Goal: Task Accomplishment & Management: Complete application form

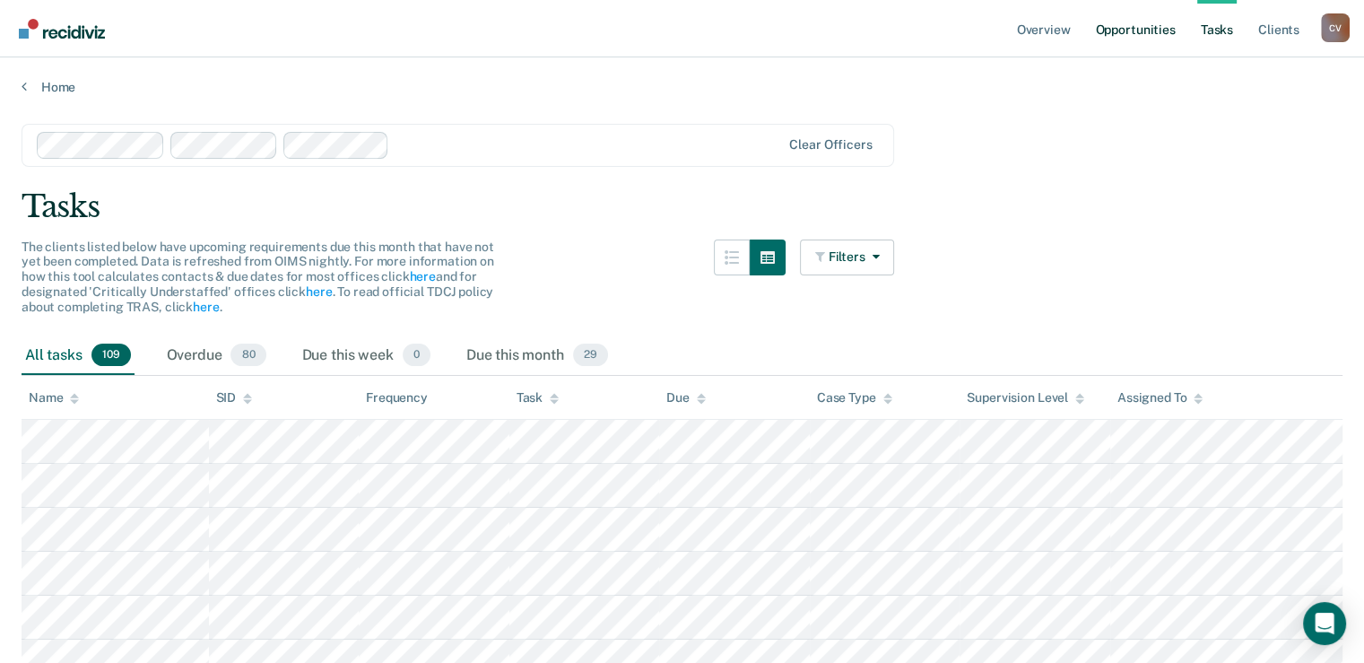
click at [1148, 29] on link "Opportunities" at bounding box center [1135, 28] width 87 height 57
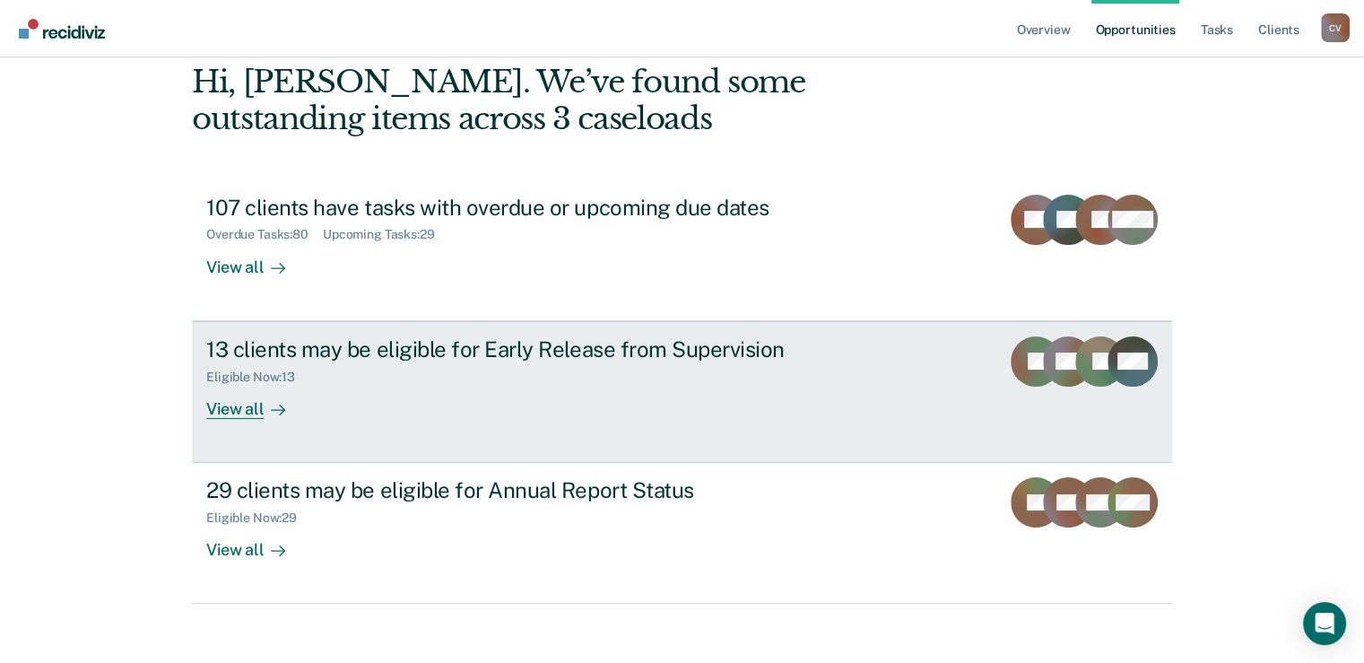
scroll to position [99, 0]
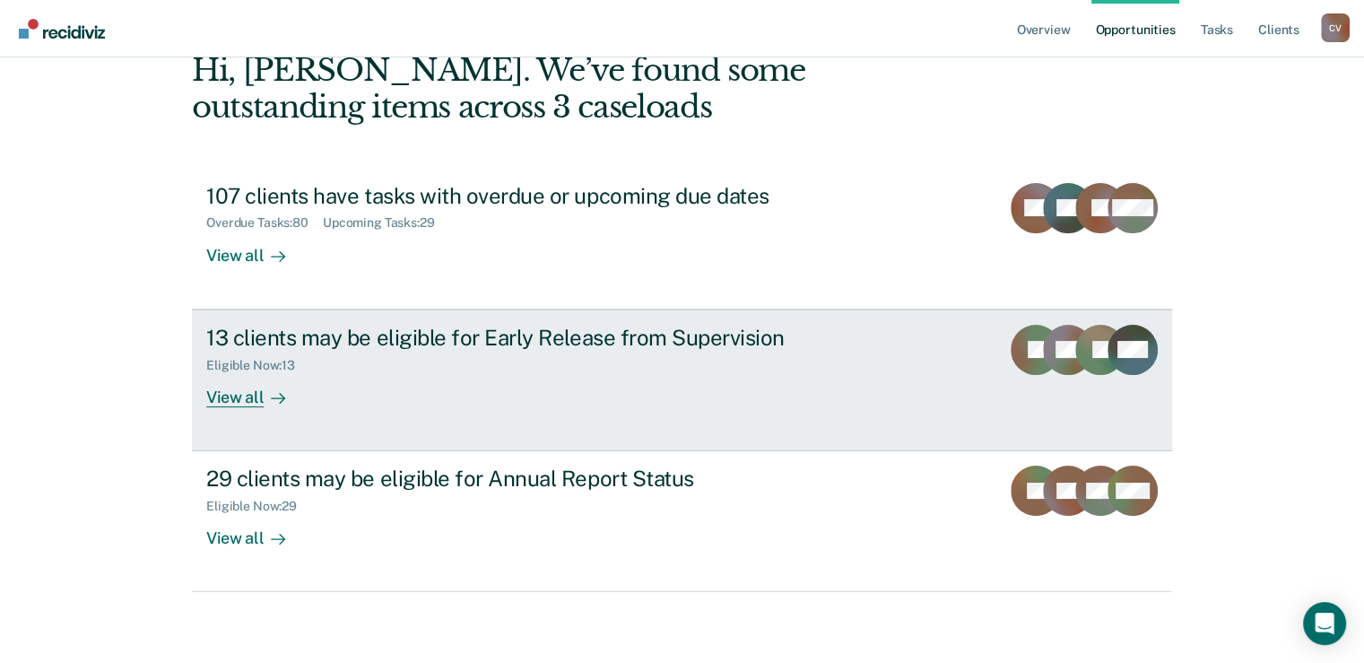
click at [489, 343] on div "13 clients may be eligible for Early Release from Supervision" at bounding box center [521, 338] width 630 height 26
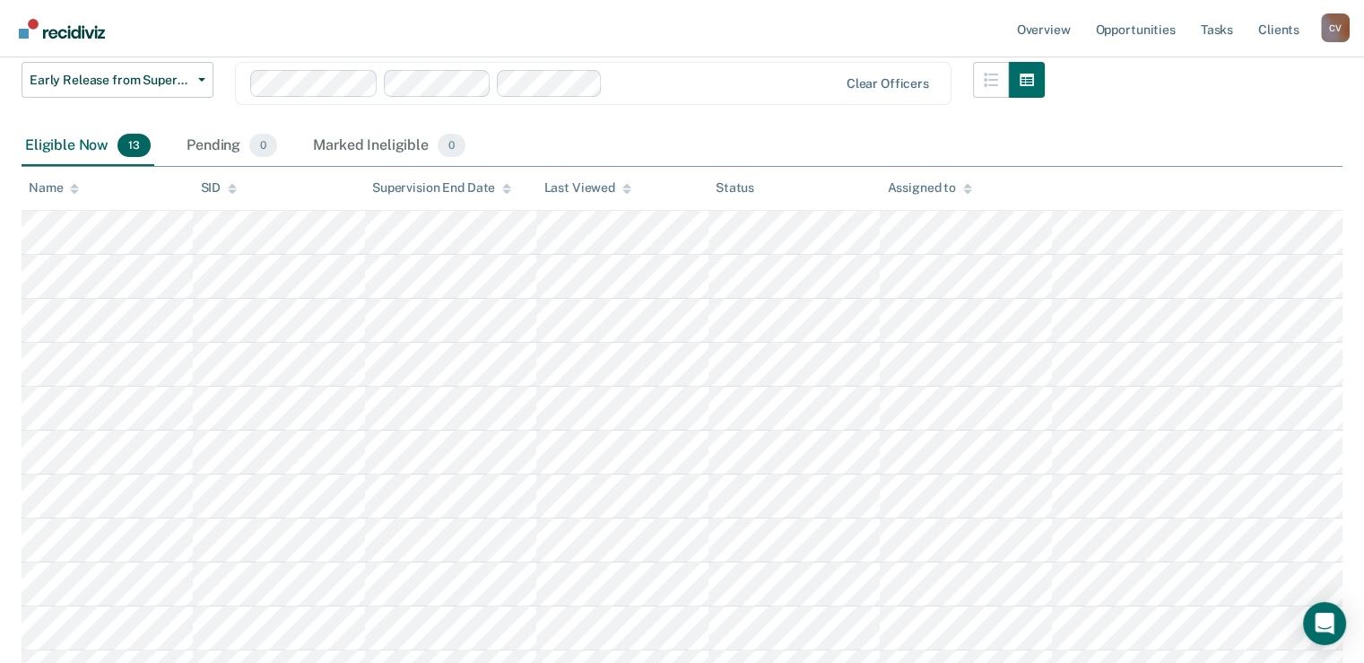
scroll to position [269, 0]
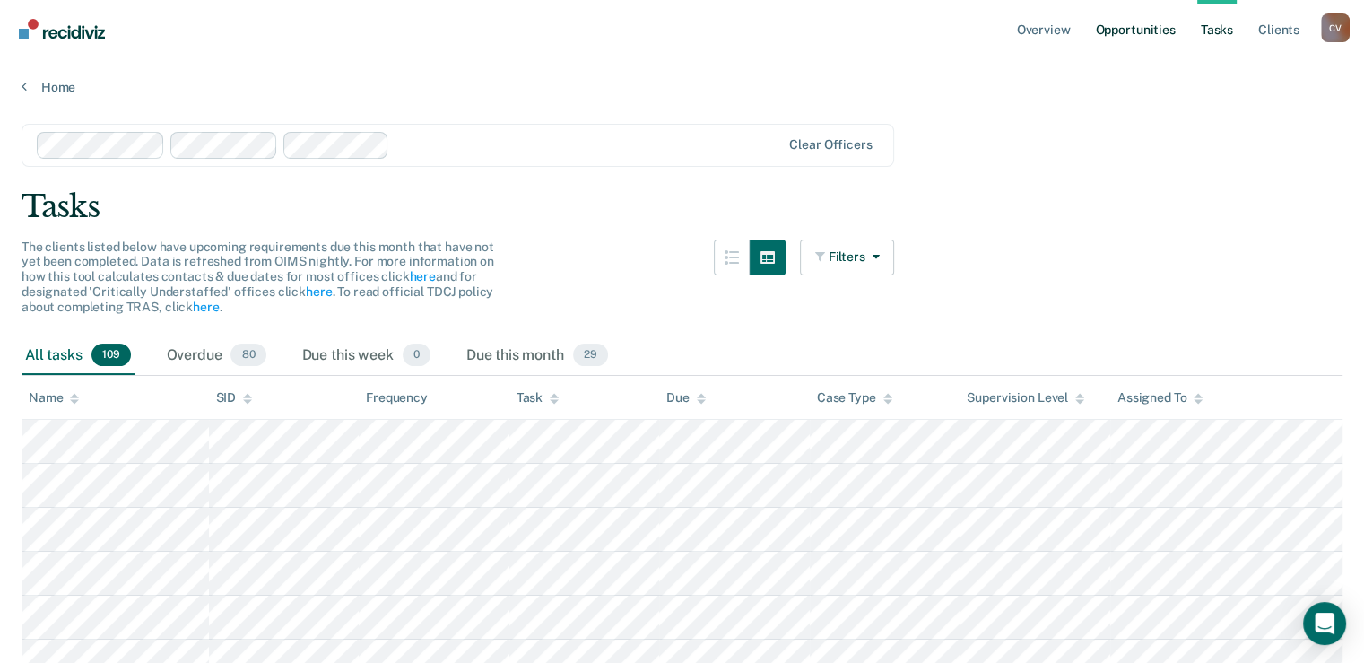
click at [1152, 32] on link "Opportunities" at bounding box center [1135, 28] width 87 height 57
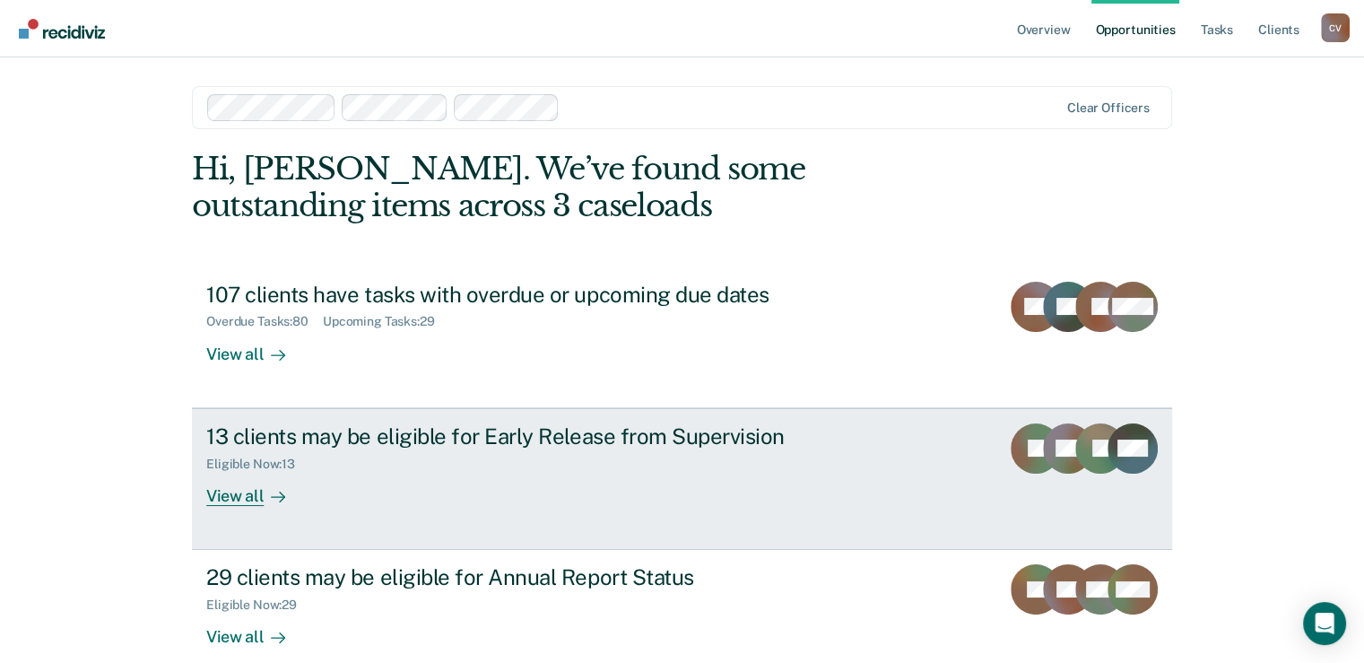
click at [251, 440] on div "13 clients may be eligible for Early Release from Supervision" at bounding box center [521, 436] width 630 height 26
